Goal: Information Seeking & Learning: Learn about a topic

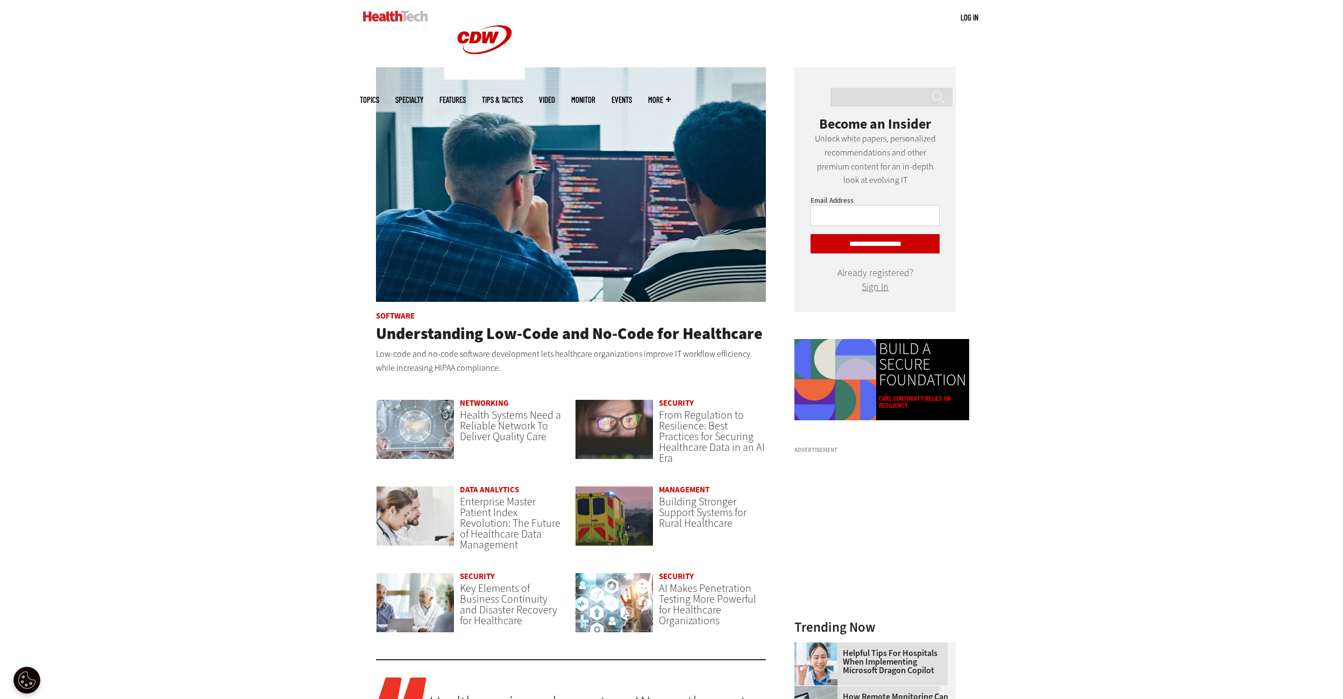
scroll to position [699, 0]
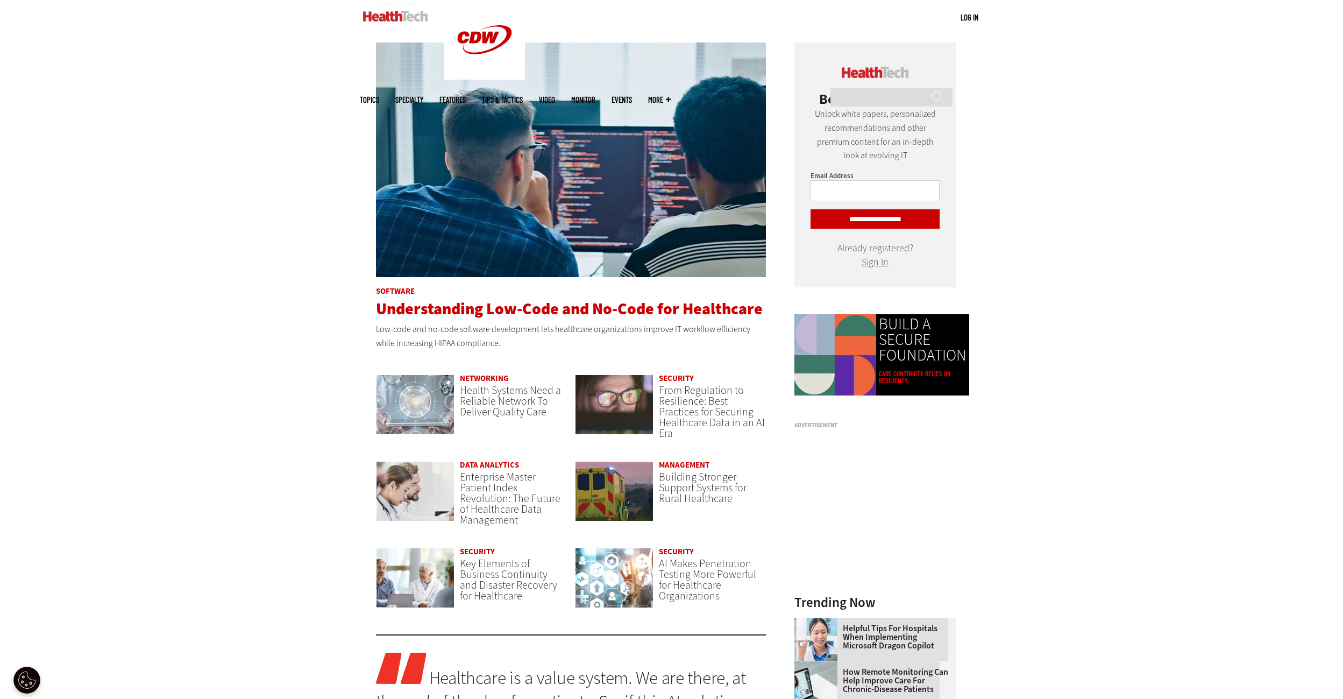
click at [633, 304] on span "Understanding Low-Code and No-Code for Healthcare" at bounding box center [569, 309] width 387 height 22
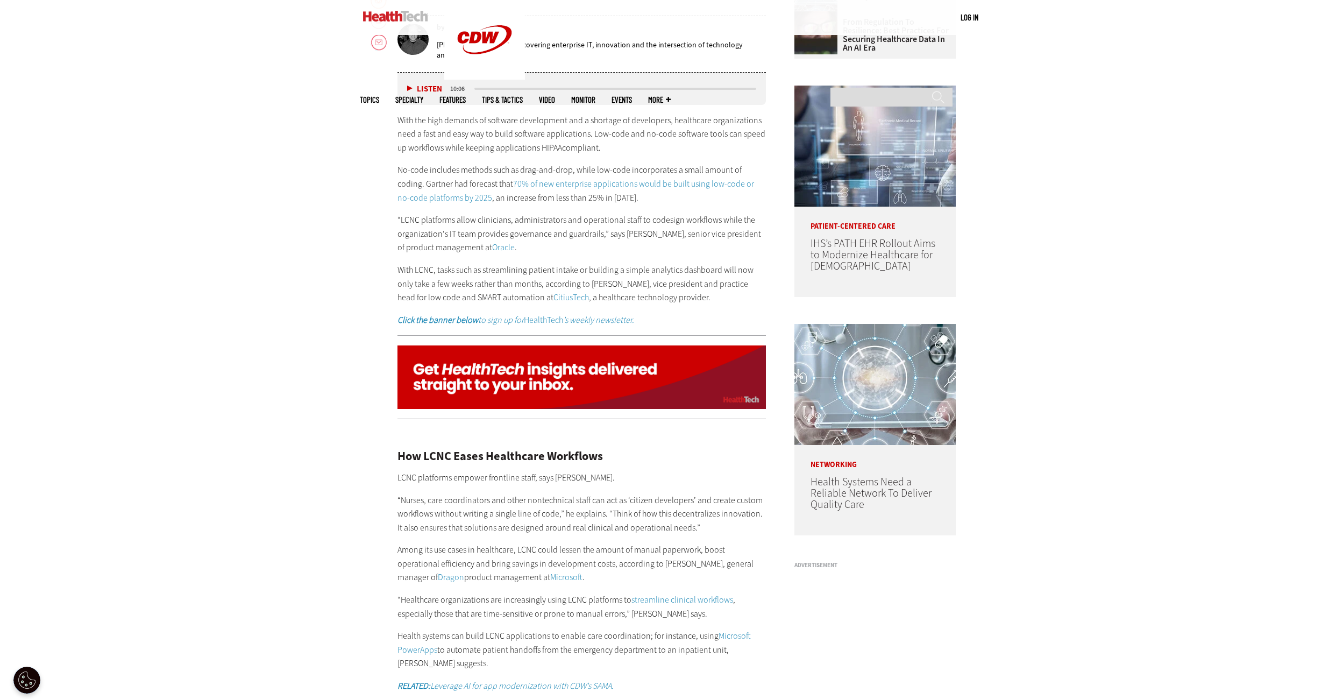
scroll to position [753, 0]
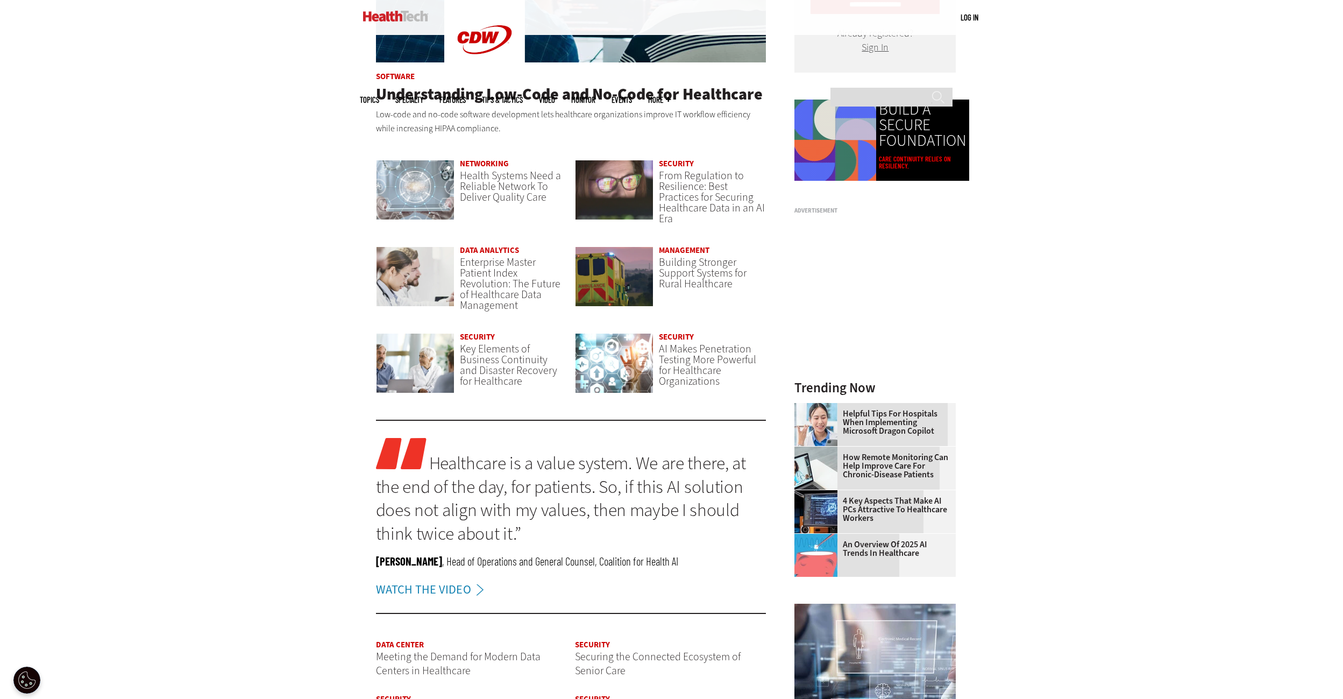
scroll to position [914, 0]
